Goal: Find specific page/section: Find specific page/section

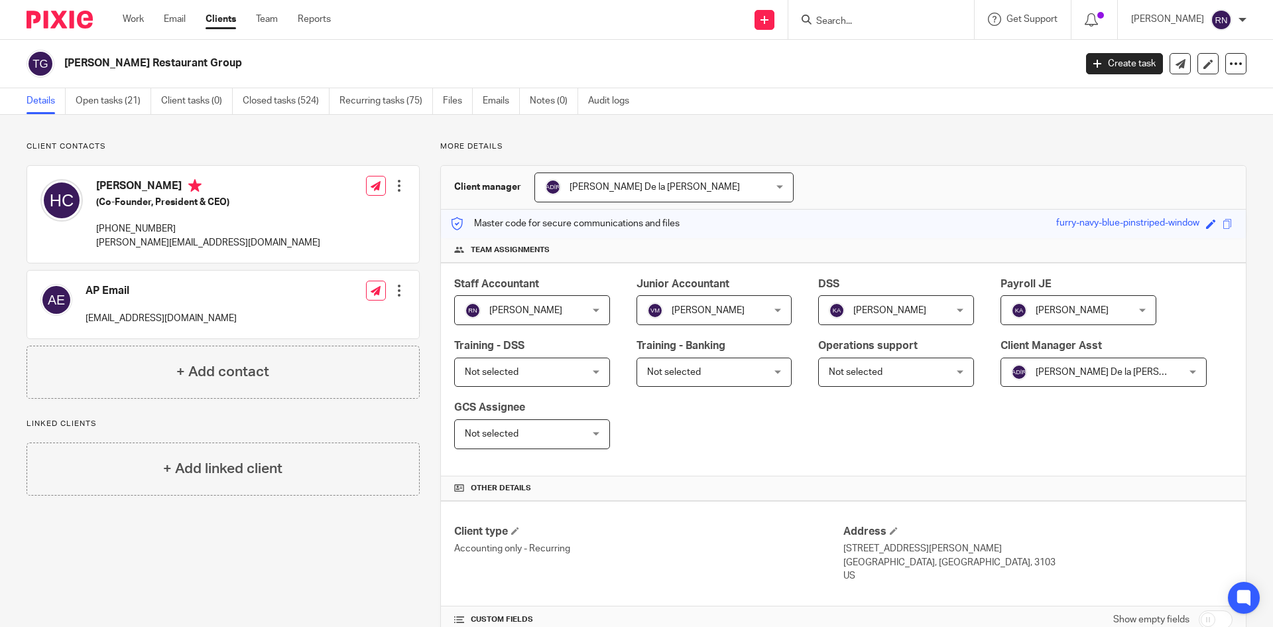
scroll to position [196, 0]
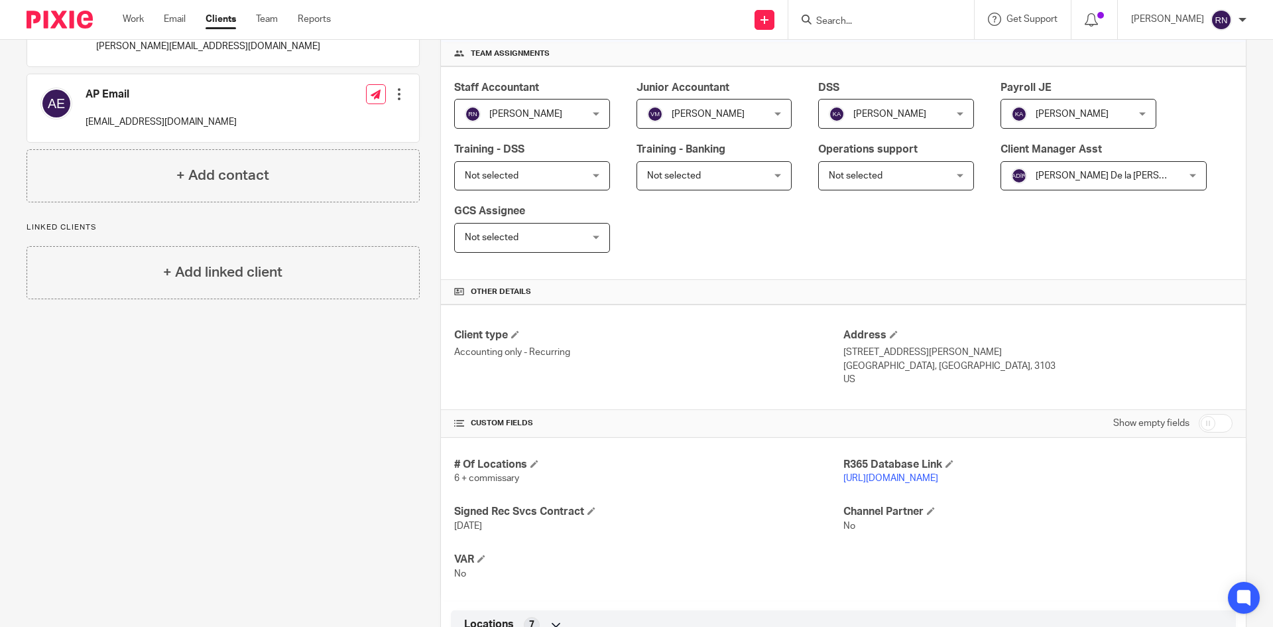
click at [865, 21] on input "Search" at bounding box center [874, 22] width 119 height 12
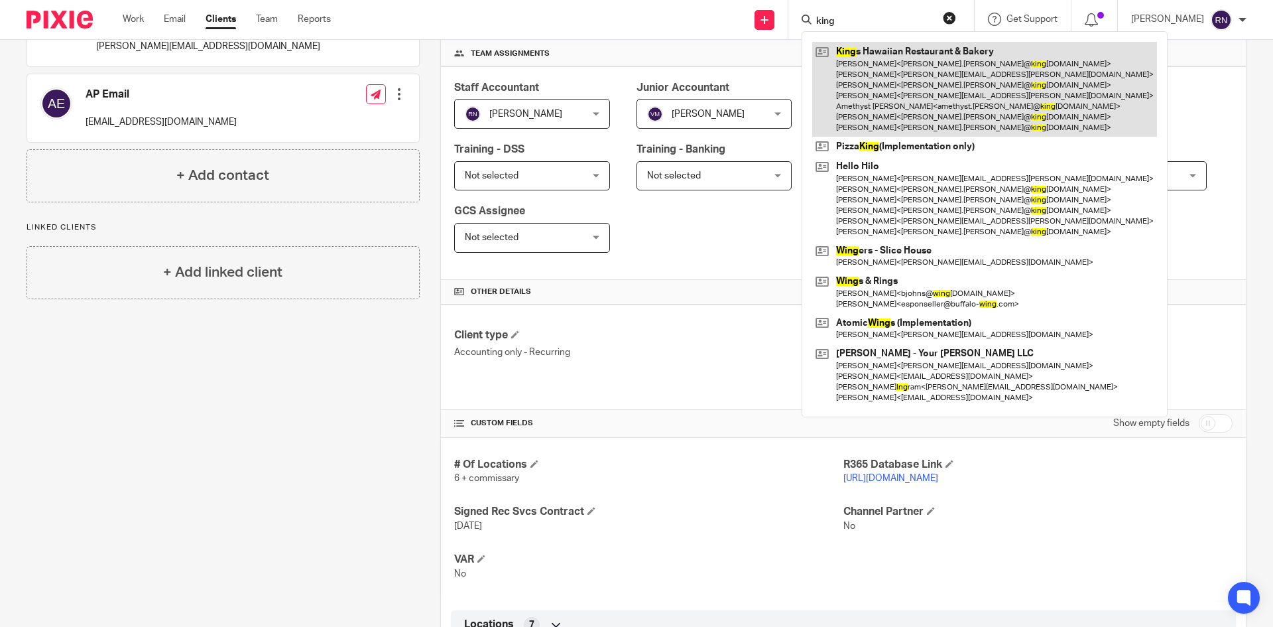
type input "king"
click at [909, 68] on link at bounding box center [984, 89] width 345 height 95
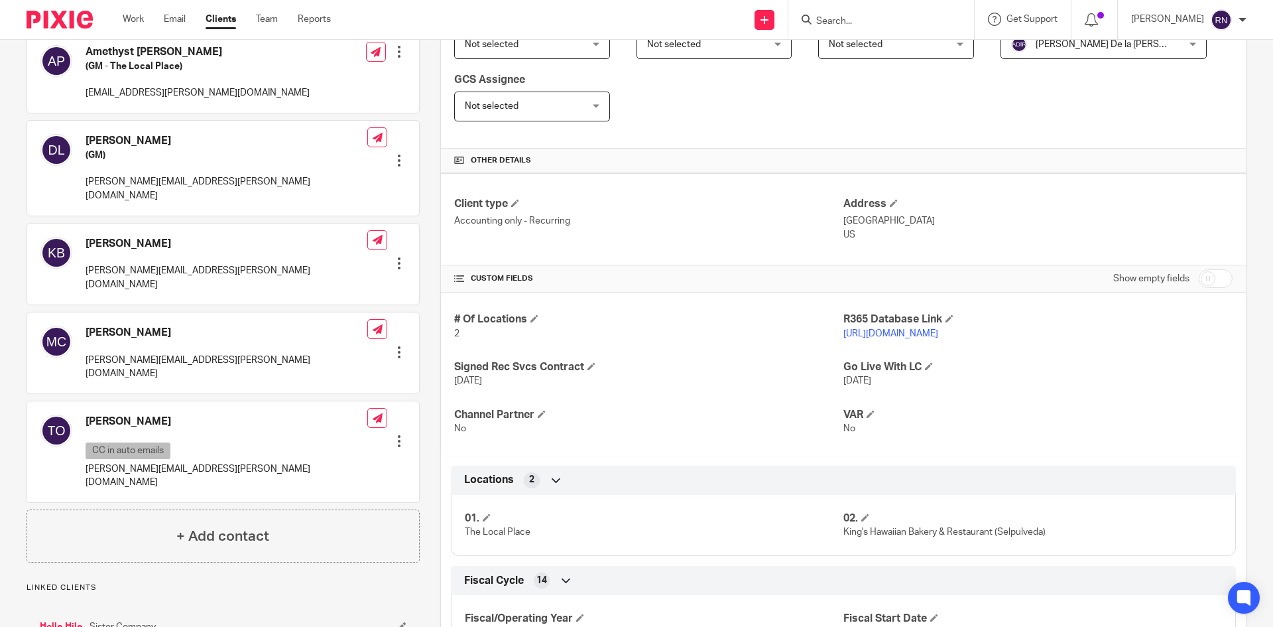
scroll to position [328, 0]
click at [938, 336] on link "[URL][DOMAIN_NAME]" at bounding box center [891, 332] width 95 height 9
click at [883, 24] on input "Search" at bounding box center [874, 22] width 119 height 12
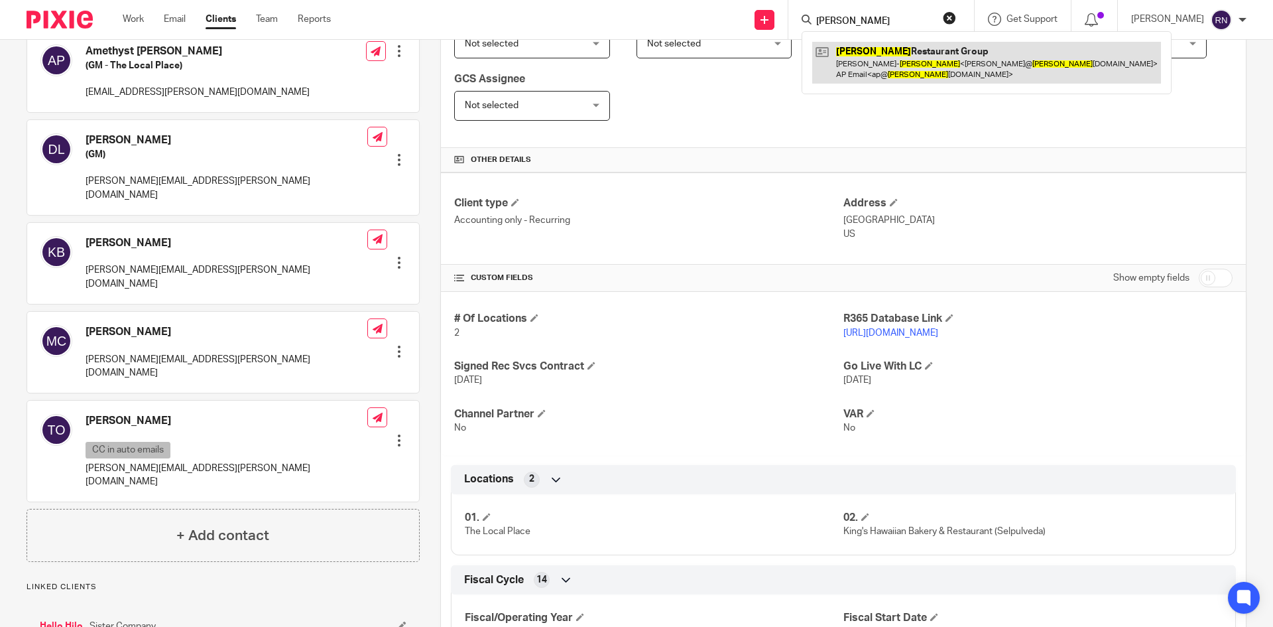
type input "[PERSON_NAME]"
click at [895, 61] on link at bounding box center [986, 62] width 349 height 41
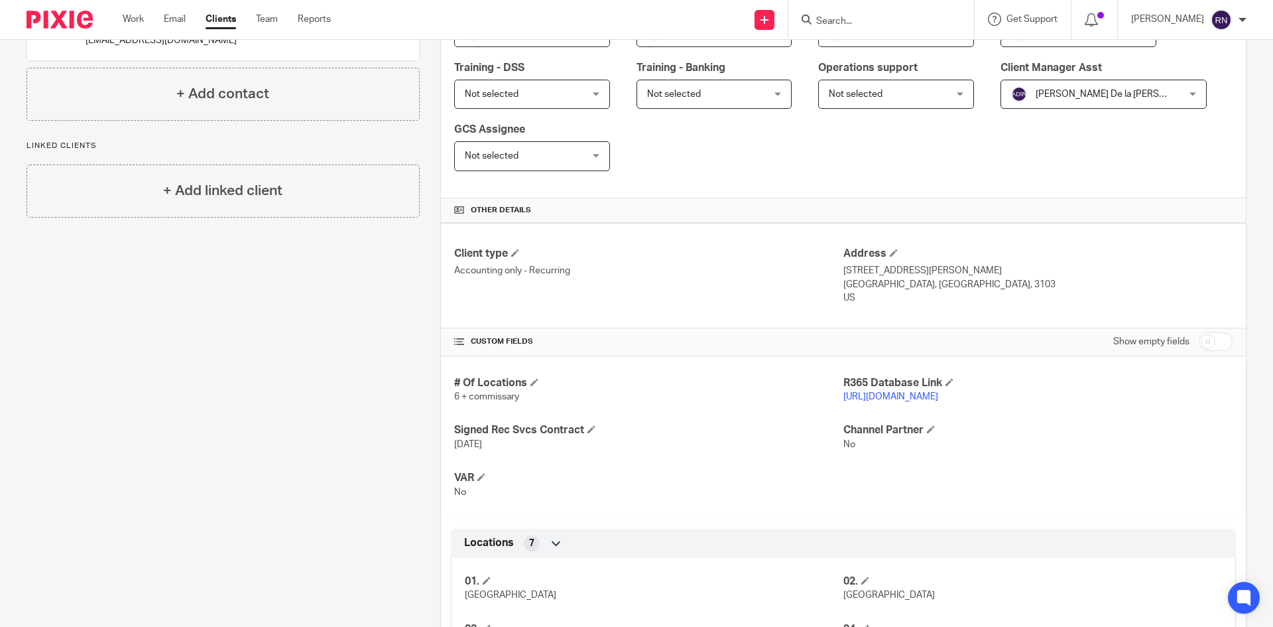
scroll to position [287, 0]
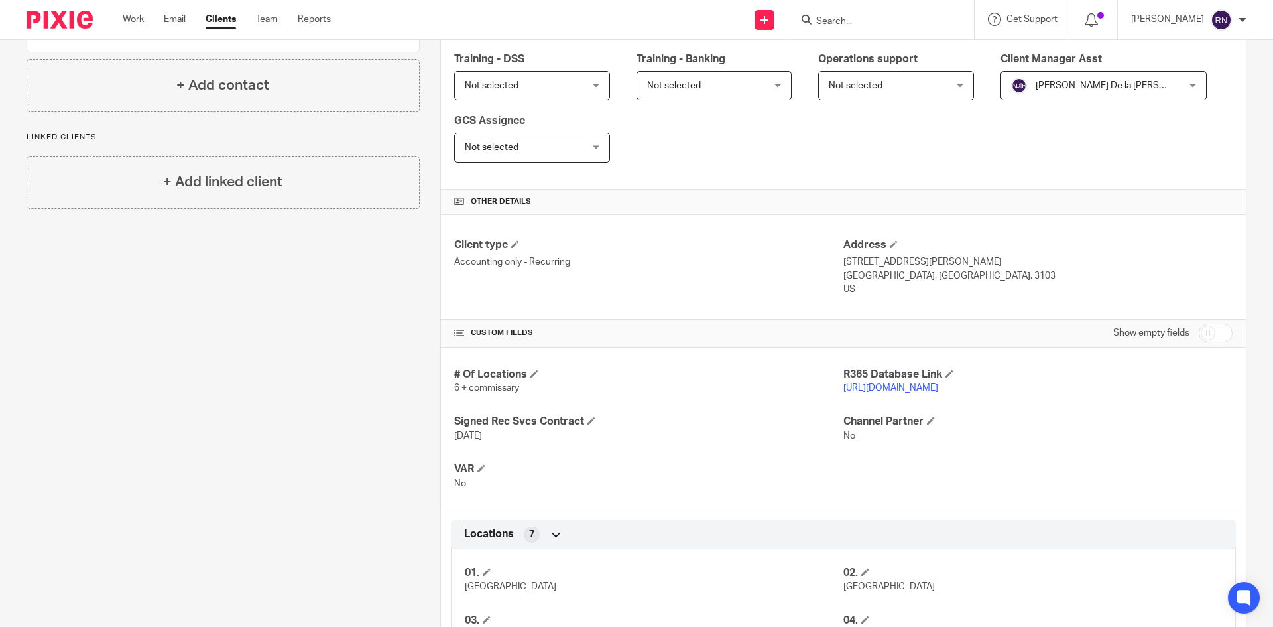
click at [938, 389] on link "https://tuckersnh.restaurant365.com" at bounding box center [891, 387] width 95 height 9
click at [926, 391] on link "https://tuckersnh.restaurant365.com" at bounding box center [891, 387] width 95 height 9
